Goal: Information Seeking & Learning: Learn about a topic

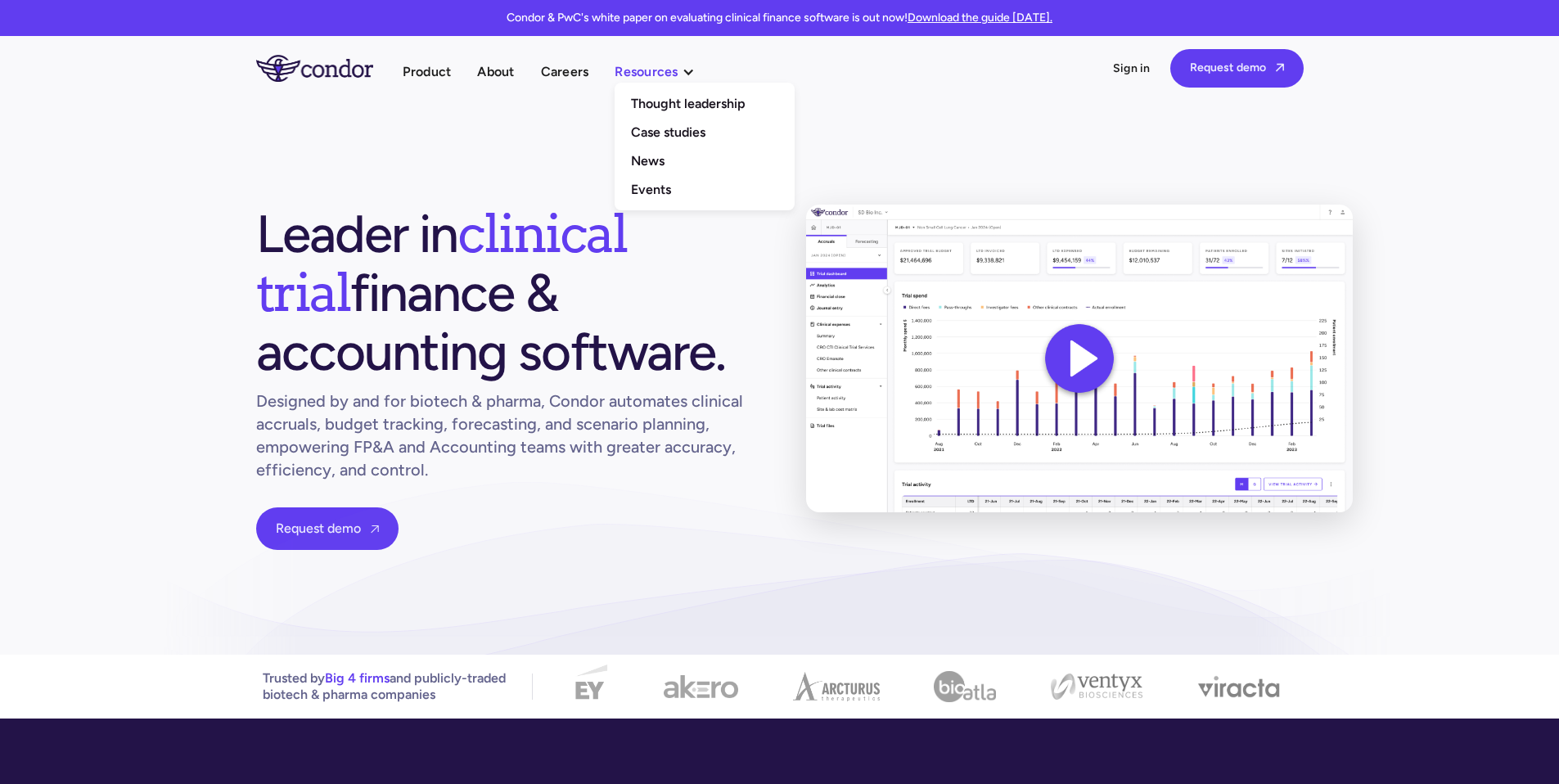
click at [652, 75] on div "Resources" at bounding box center [646, 71] width 63 height 22
click at [696, 100] on link "Thought leadership" at bounding box center [705, 103] width 180 height 28
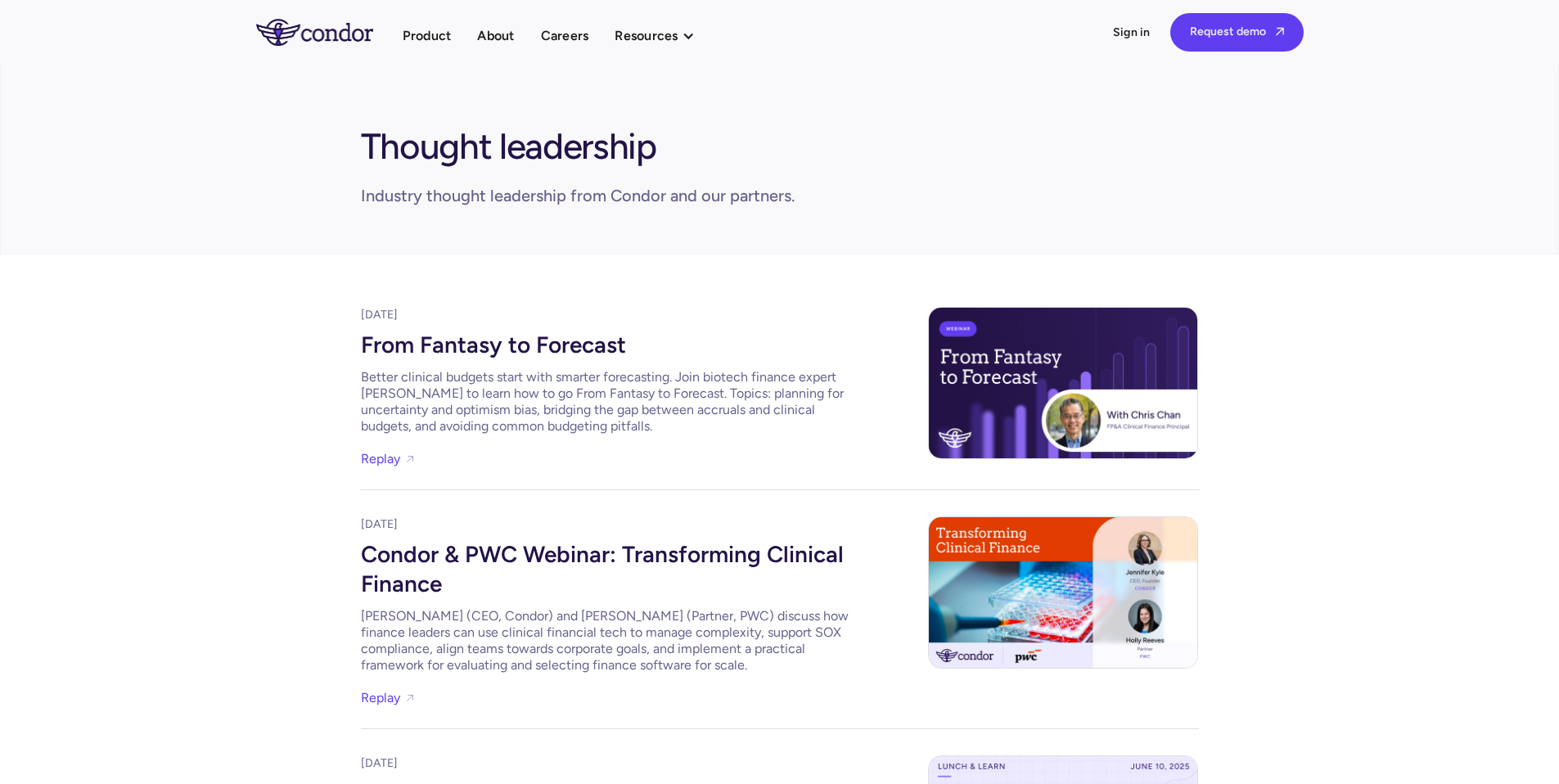
click at [482, 337] on div "From Fantasy to Forecast" at bounding box center [606, 342] width 491 height 39
